Goal: Navigation & Orientation: Find specific page/section

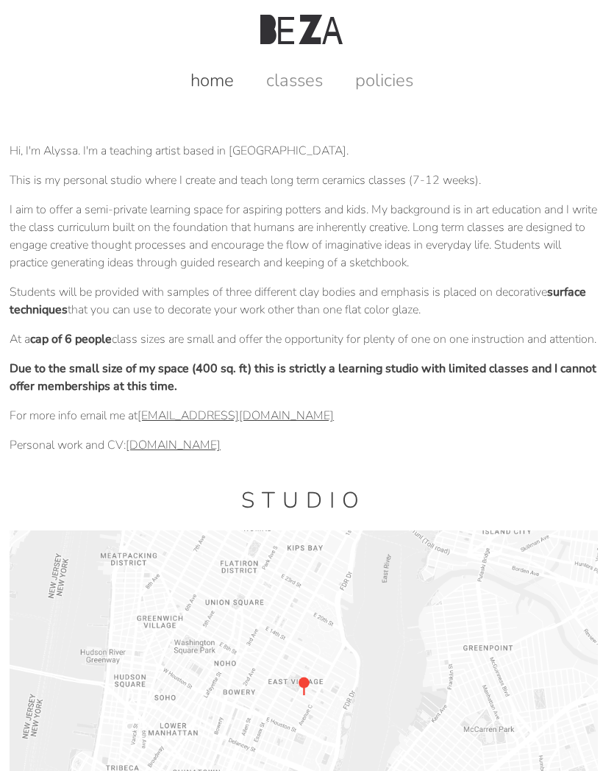
click at [319, 85] on link "classes" at bounding box center [295, 80] width 86 height 24
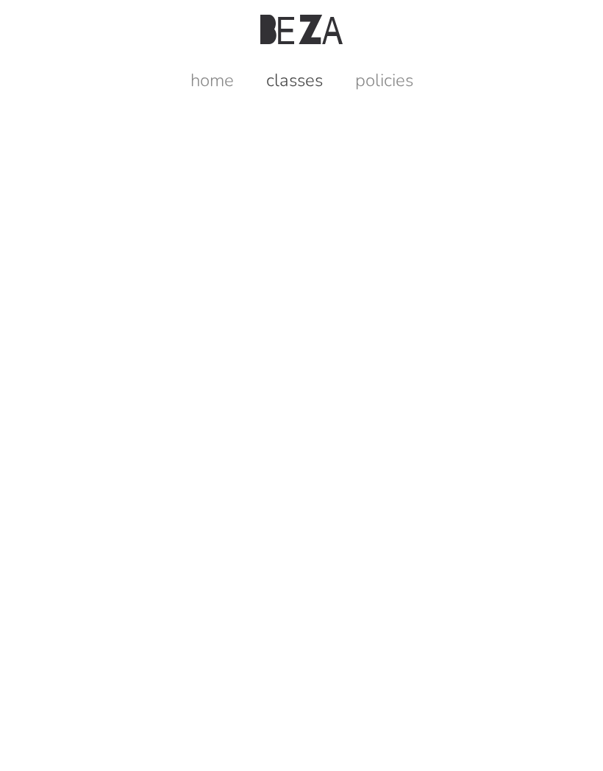
click at [310, 71] on link "classes" at bounding box center [295, 80] width 86 height 24
click at [313, 73] on link "classes" at bounding box center [295, 80] width 86 height 24
click at [208, 85] on link "home" at bounding box center [212, 80] width 73 height 24
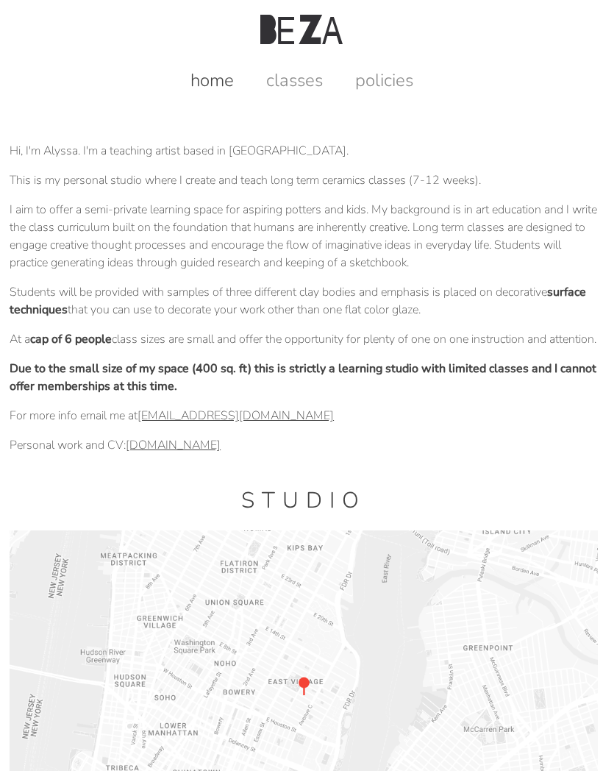
click at [297, 74] on link "classes" at bounding box center [295, 80] width 86 height 24
click at [386, 84] on link "policies" at bounding box center [385, 80] width 88 height 24
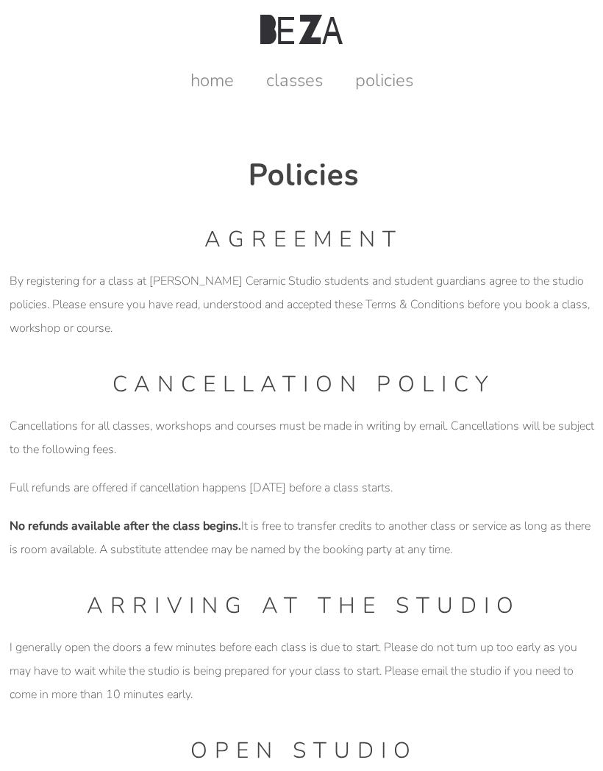
click at [288, 69] on link "classes" at bounding box center [295, 80] width 86 height 24
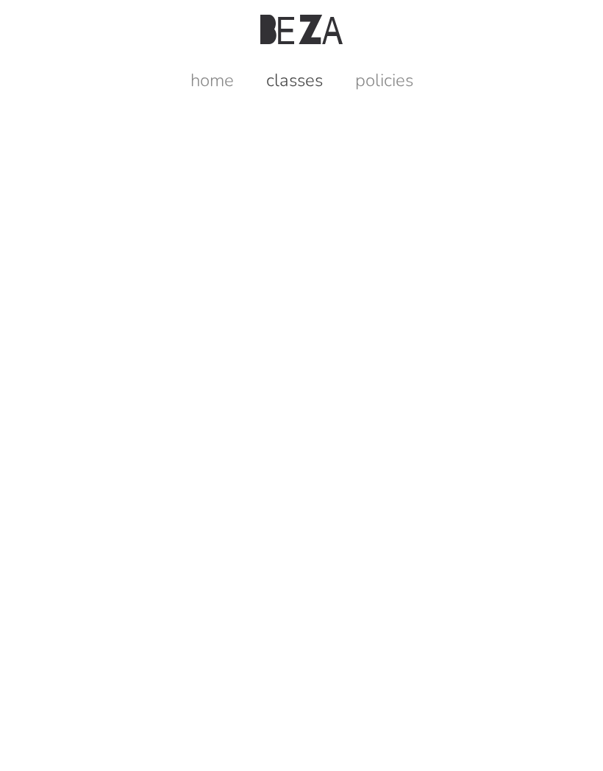
click at [210, 74] on link "home" at bounding box center [212, 80] width 73 height 24
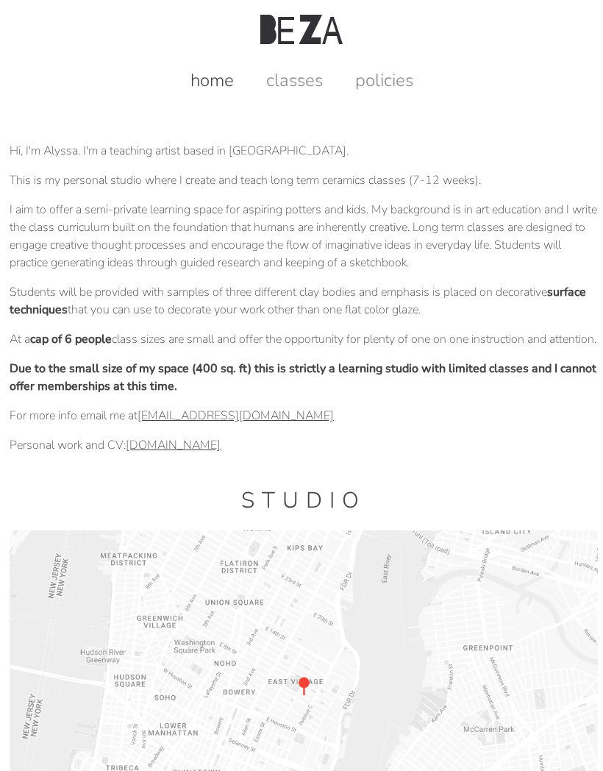
click at [299, 25] on img at bounding box center [301, 29] width 82 height 29
